Goal: Go to known website: Access a specific website the user already knows

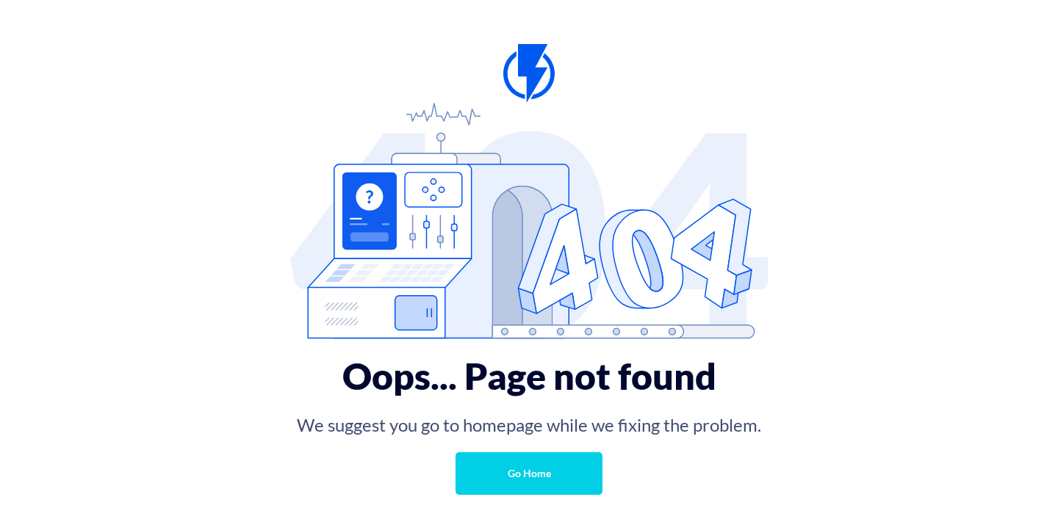
scroll to position [1, 0]
click at [490, 471] on link "Go Home" at bounding box center [528, 473] width 147 height 43
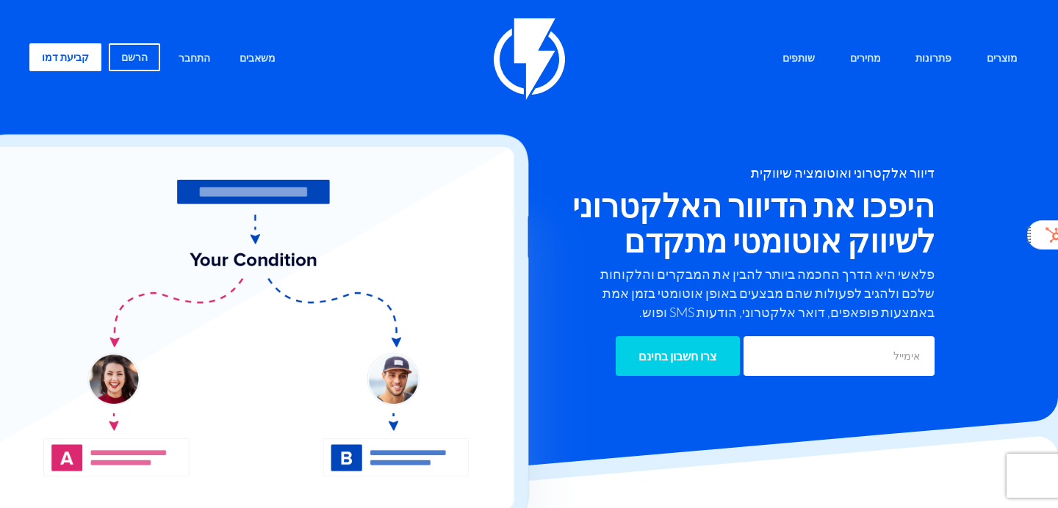
scroll to position [19, 0]
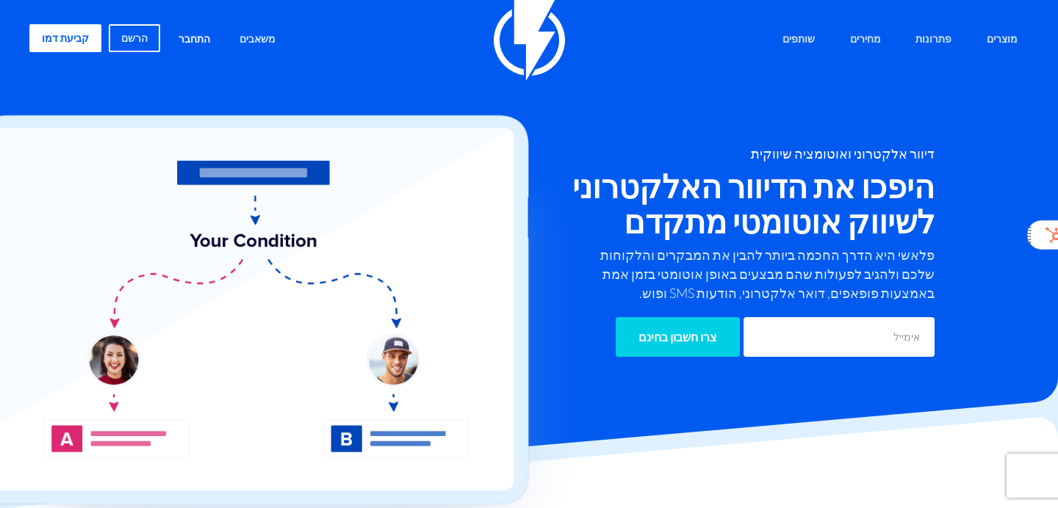
click at [196, 35] on link "התחבר" at bounding box center [194, 40] width 54 height 32
